Goal: Transaction & Acquisition: Purchase product/service

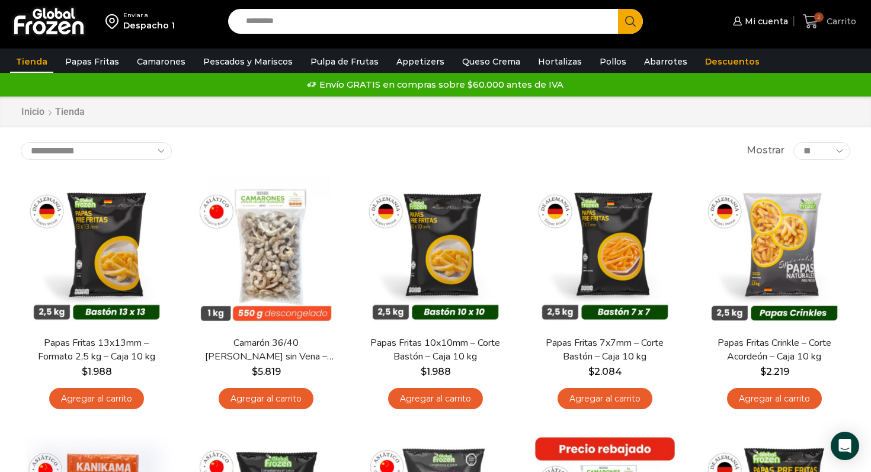
click at [809, 20] on icon at bounding box center [811, 22] width 16 height 16
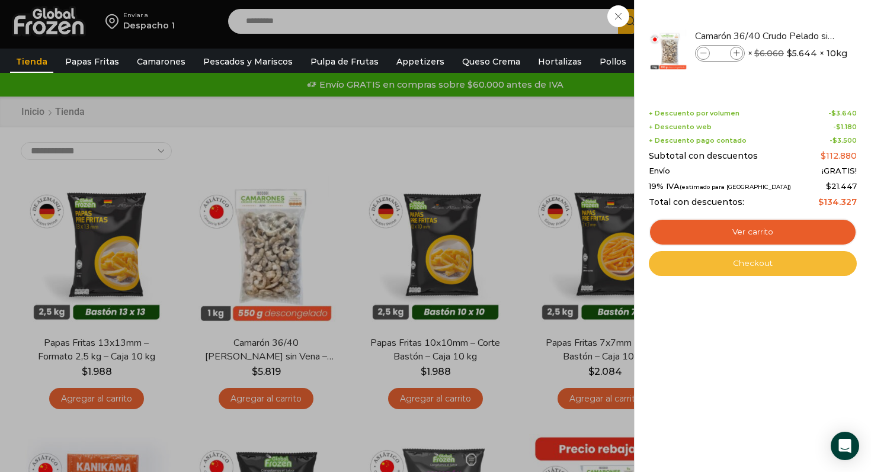
click at [742, 265] on link "Checkout" at bounding box center [753, 263] width 208 height 25
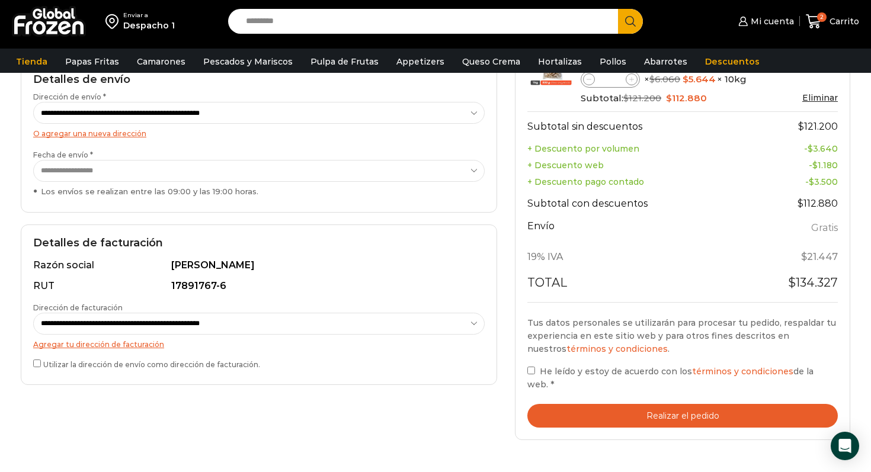
scroll to position [190, 0]
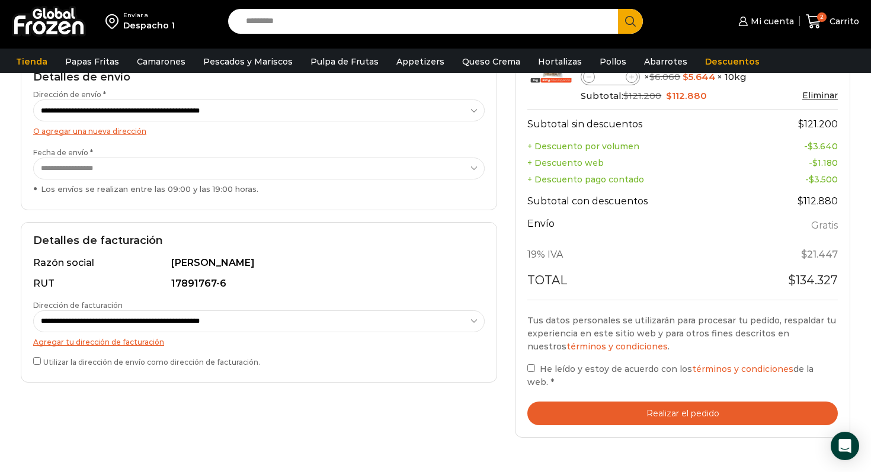
click at [605, 410] on button "Realizar el pedido" at bounding box center [683, 414] width 311 height 24
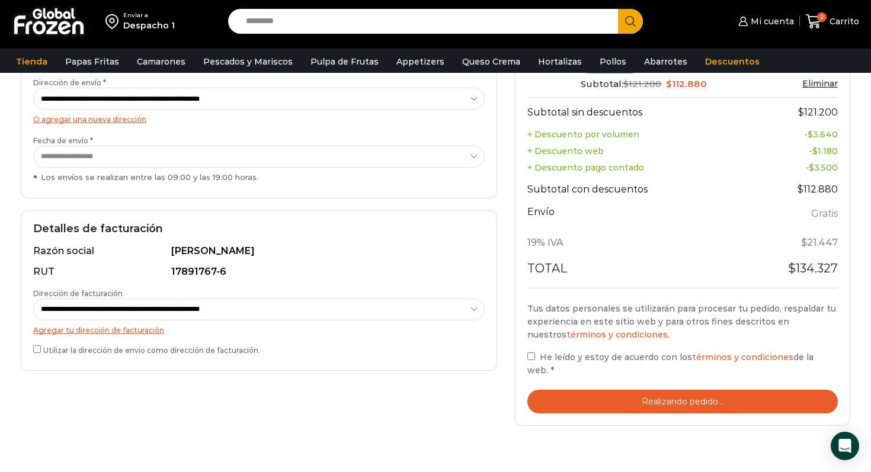
scroll to position [0, 0]
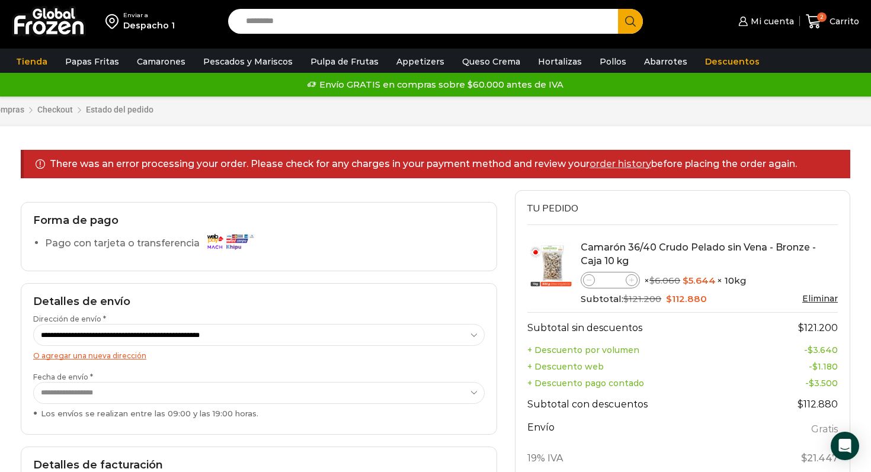
drag, startPoint x: 47, startPoint y: 165, endPoint x: 824, endPoint y: 161, distance: 776.6
click at [824, 161] on div "There was an error processing your order. Please check for any charges in your …" at bounding box center [436, 164] width 830 height 28
copy div "There was an error processing your order. Please check for any charges in your …"
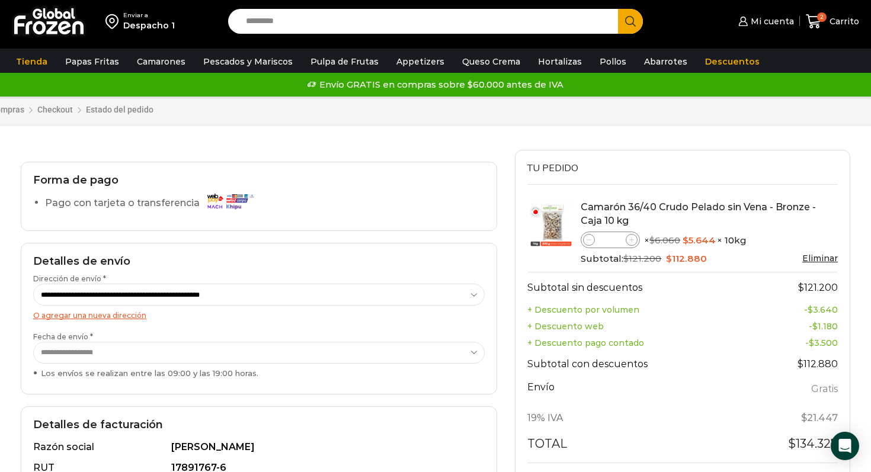
click at [62, 189] on div "Forma de pago Pago con tarjeta o transferencia" at bounding box center [259, 196] width 477 height 69
click at [73, 205] on label "Pago con tarjeta o transferencia" at bounding box center [152, 203] width 215 height 21
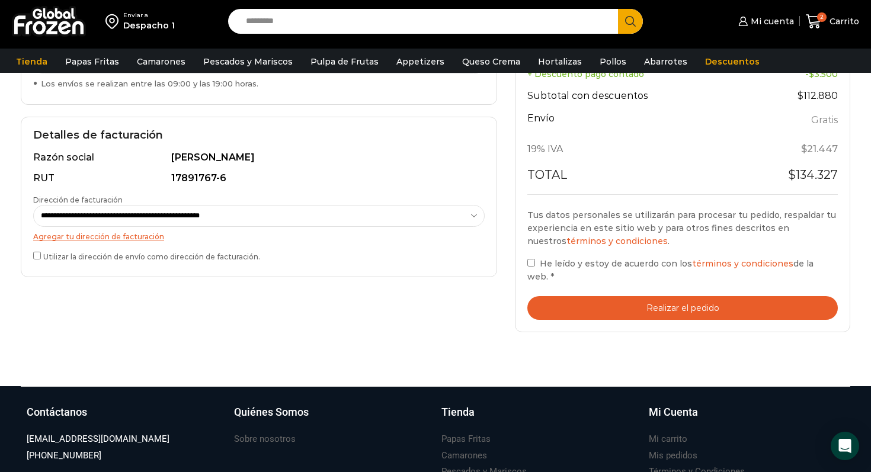
scroll to position [298, 0]
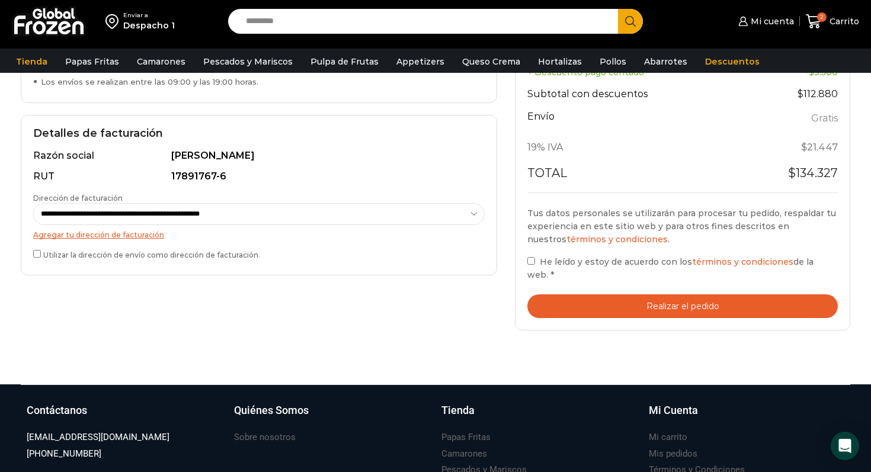
click at [625, 306] on button "Realizar el pedido" at bounding box center [683, 307] width 311 height 24
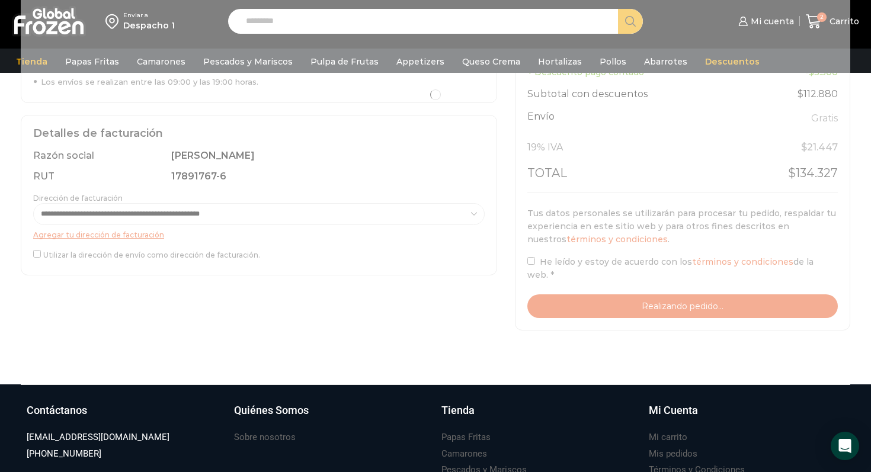
click at [532, 274] on div at bounding box center [436, 94] width 830 height 472
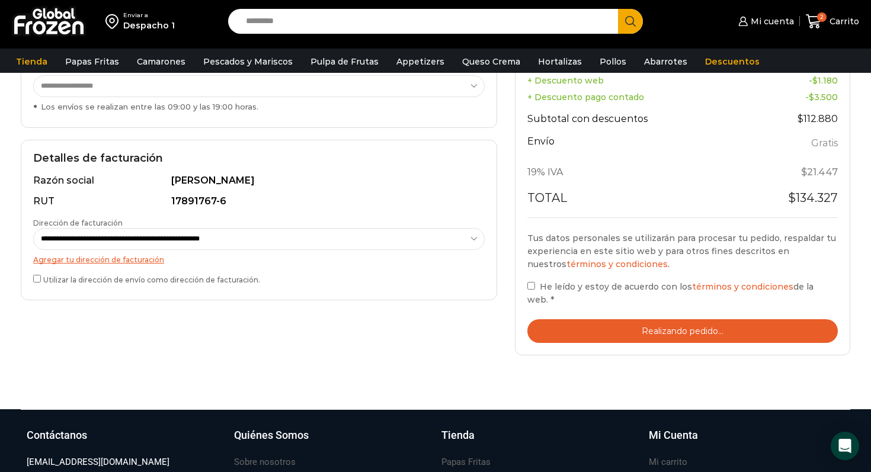
scroll to position [318, 0]
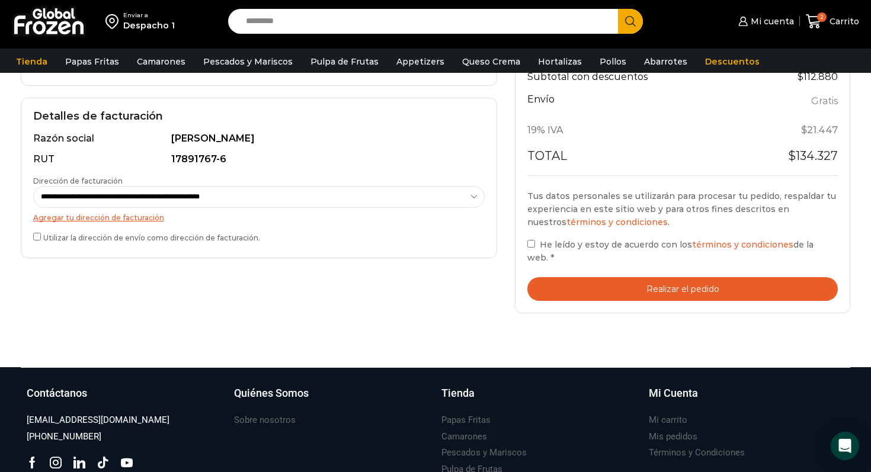
scroll to position [320, 0]
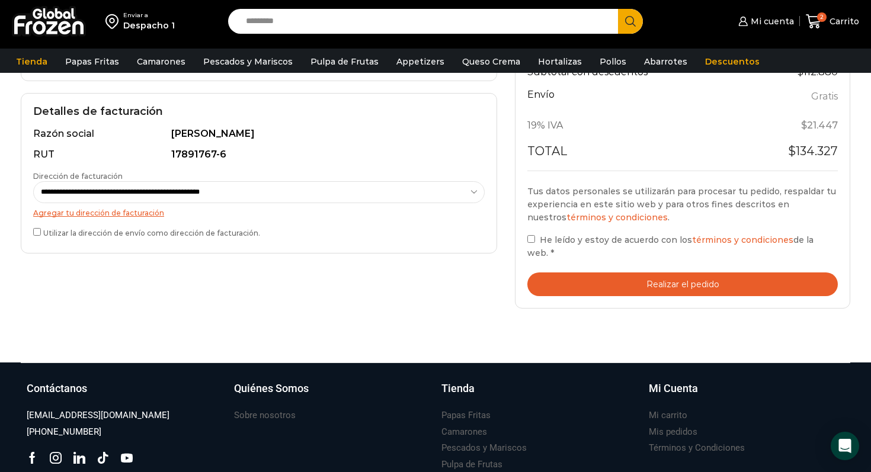
click at [669, 285] on button "Realizar el pedido" at bounding box center [683, 285] width 311 height 24
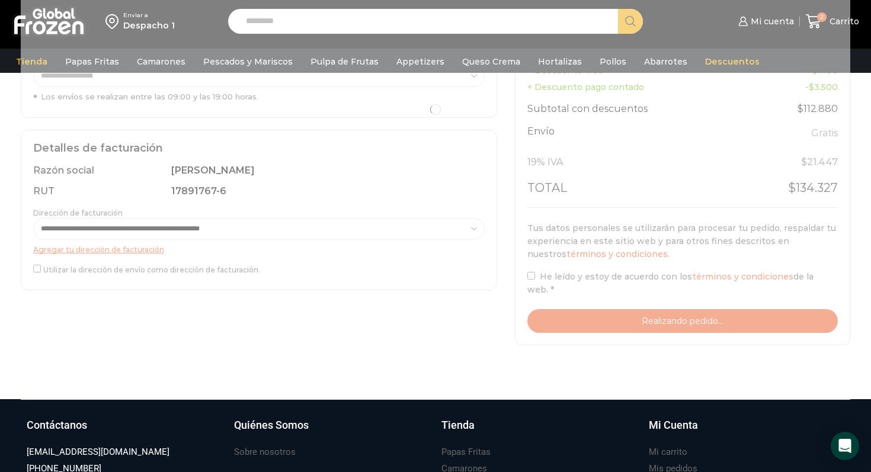
scroll to position [292, 0]
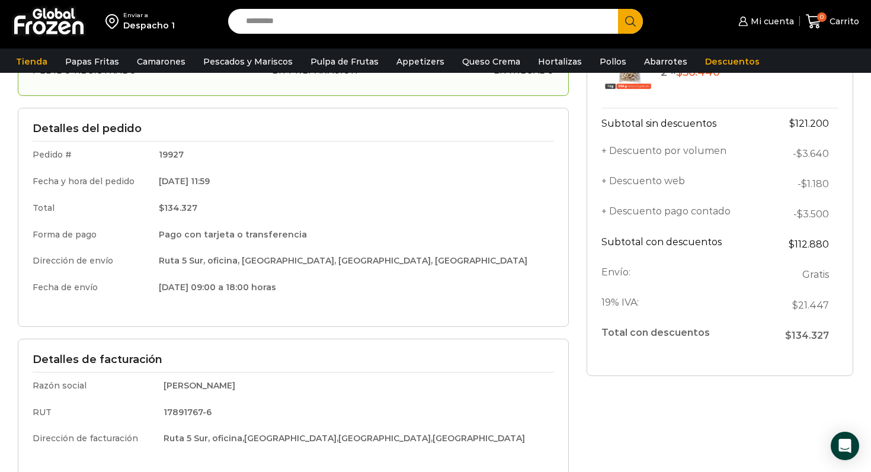
scroll to position [121, 0]
